Goal: Task Accomplishment & Management: Use online tool/utility

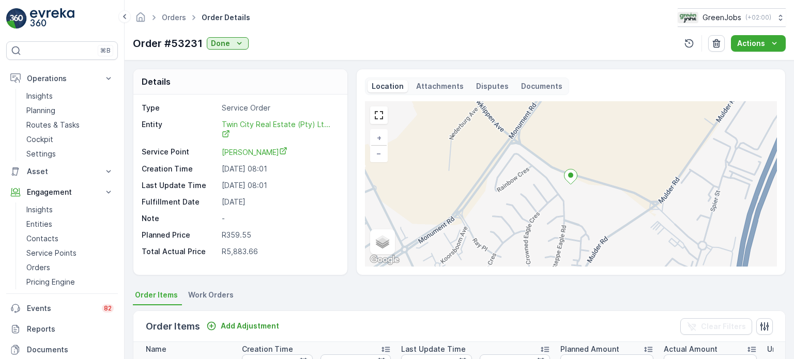
scroll to position [284, 0]
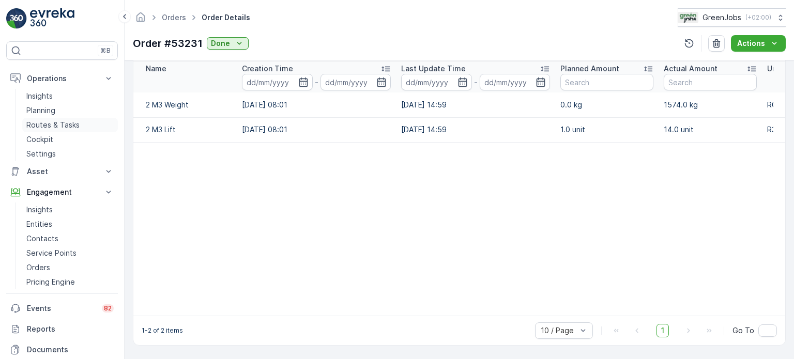
click at [62, 124] on p "Routes & Tasks" at bounding box center [52, 125] width 53 height 10
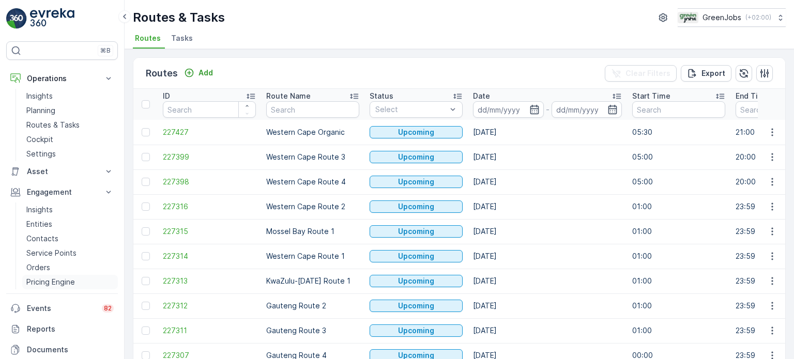
click at [63, 284] on p "Pricing Engine" at bounding box center [50, 282] width 49 height 10
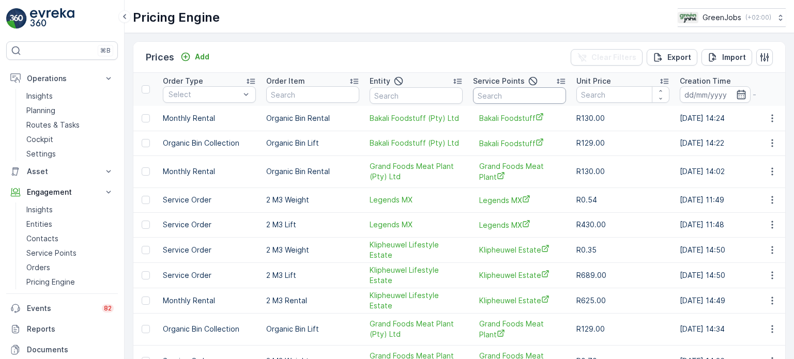
click at [494, 95] on input "text" at bounding box center [519, 95] width 93 height 17
type input "grand"
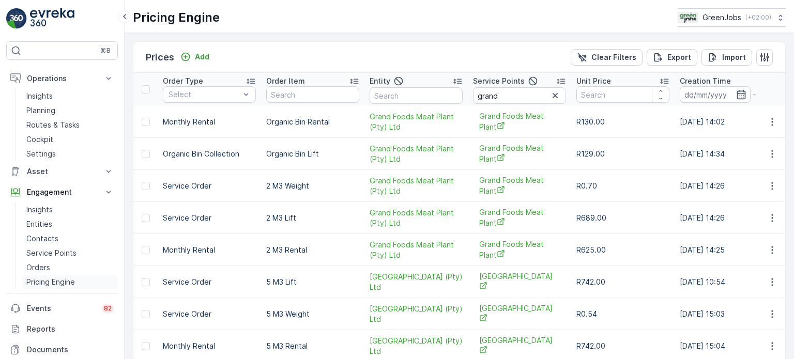
click at [58, 283] on p "Pricing Engine" at bounding box center [50, 282] width 49 height 10
click at [204, 52] on p "Add" at bounding box center [202, 57] width 14 height 10
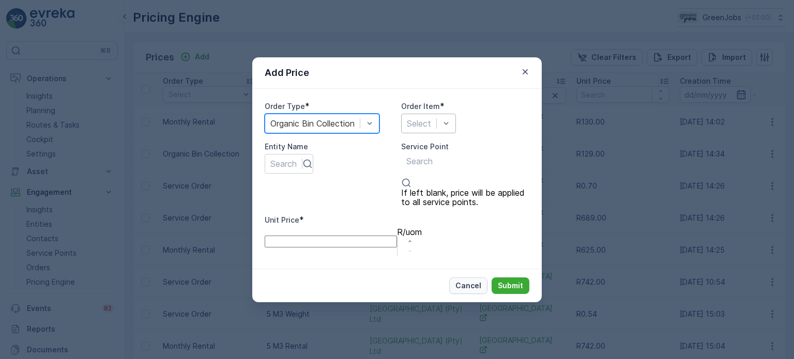
click at [474, 281] on p "Cancel" at bounding box center [468, 286] width 26 height 10
